Goal: Task Accomplishment & Management: Use online tool/utility

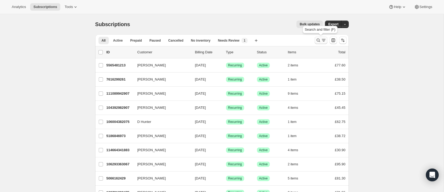
click at [318, 39] on icon "Search and filter results" at bounding box center [318, 40] width 5 height 5
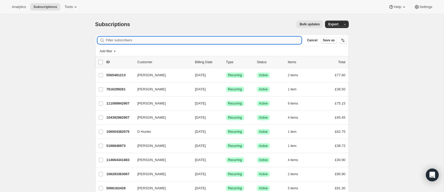
click at [155, 40] on input "Filter subscribers" at bounding box center [204, 40] width 196 height 7
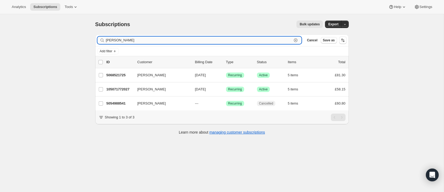
type input "[PERSON_NAME]"
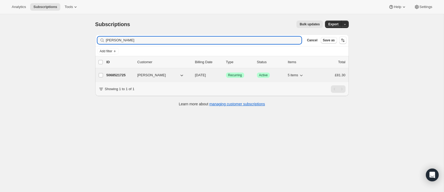
click at [124, 74] on p "5068521725" at bounding box center [119, 75] width 27 height 5
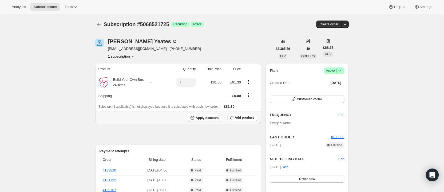
click at [209, 117] on span "Apply discount" at bounding box center [207, 118] width 23 height 4
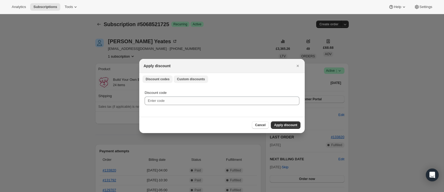
click at [188, 78] on span "Custom discounts" at bounding box center [191, 79] width 28 height 4
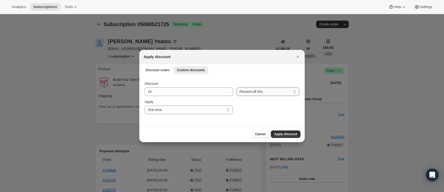
click at [245, 92] on select "Percent off (%) Amount off (£)" at bounding box center [267, 92] width 63 height 9
select select "fixed"
click at [236, 88] on select "Percent off (%) Amount off (£)" at bounding box center [267, 92] width 63 height 9
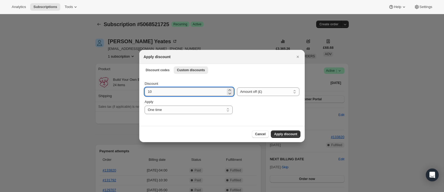
click at [153, 91] on input "10" at bounding box center [185, 92] width 81 height 9
type input "10.00"
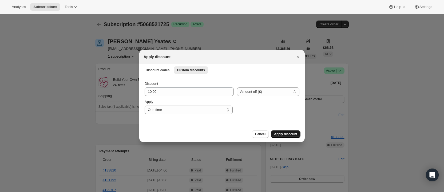
click at [282, 133] on span "Apply discount" at bounding box center [285, 134] width 23 height 4
